Goal: Transaction & Acquisition: Purchase product/service

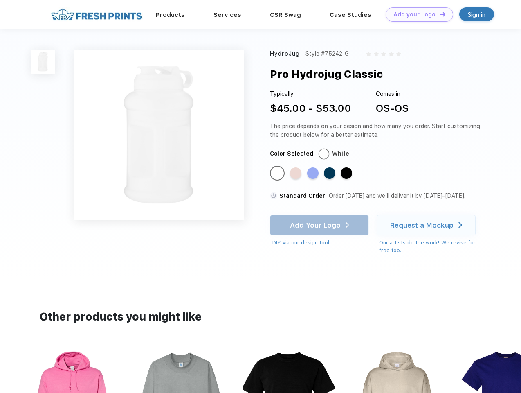
click at [417, 14] on link "Add your Logo Design Tool" at bounding box center [420, 14] width 68 height 14
click at [0, 0] on div "Design Tool" at bounding box center [0, 0] width 0 height 0
click at [439, 14] on link "Add your Logo Design Tool" at bounding box center [420, 14] width 68 height 14
click at [43, 61] on img at bounding box center [43, 62] width 24 height 24
click at [278, 174] on div "Standard Color" at bounding box center [277, 172] width 11 height 11
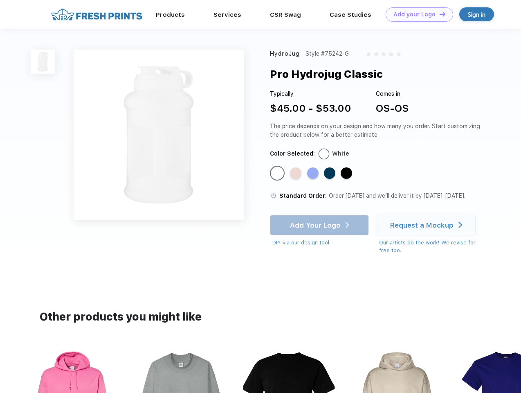
click at [297, 174] on div "Standard Color" at bounding box center [295, 172] width 11 height 11
click at [314, 174] on div "Standard Color" at bounding box center [312, 172] width 11 height 11
click at [331, 174] on div "Standard Color" at bounding box center [329, 172] width 11 height 11
click at [347, 174] on div "Standard Color" at bounding box center [346, 172] width 11 height 11
click at [320, 225] on div "Add Your Logo DIY via our design tool. Ah shoot! This product isn't up in our d…" at bounding box center [319, 231] width 99 height 32
